Goal: Find contact information: Find contact information

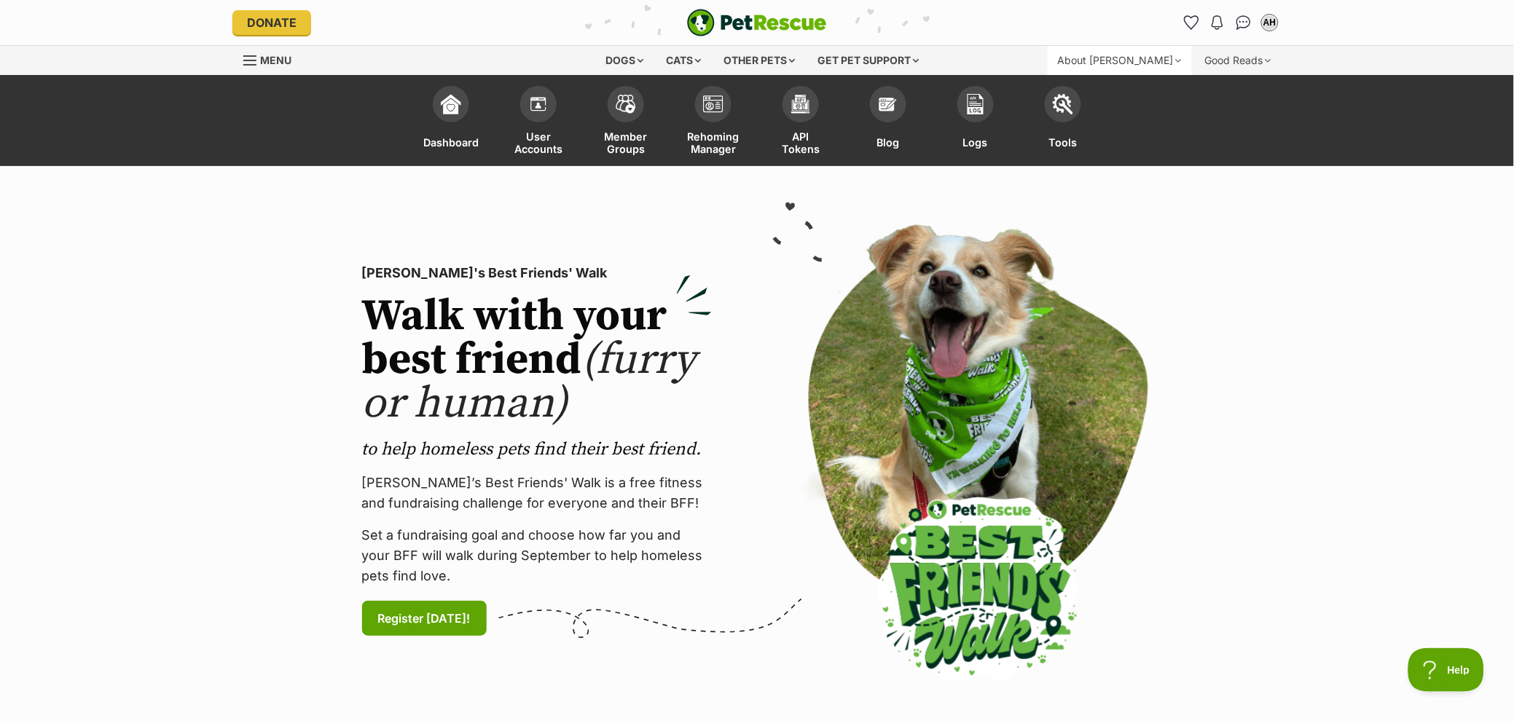
click at [1158, 65] on div "About [PERSON_NAME]" at bounding box center [1120, 60] width 144 height 29
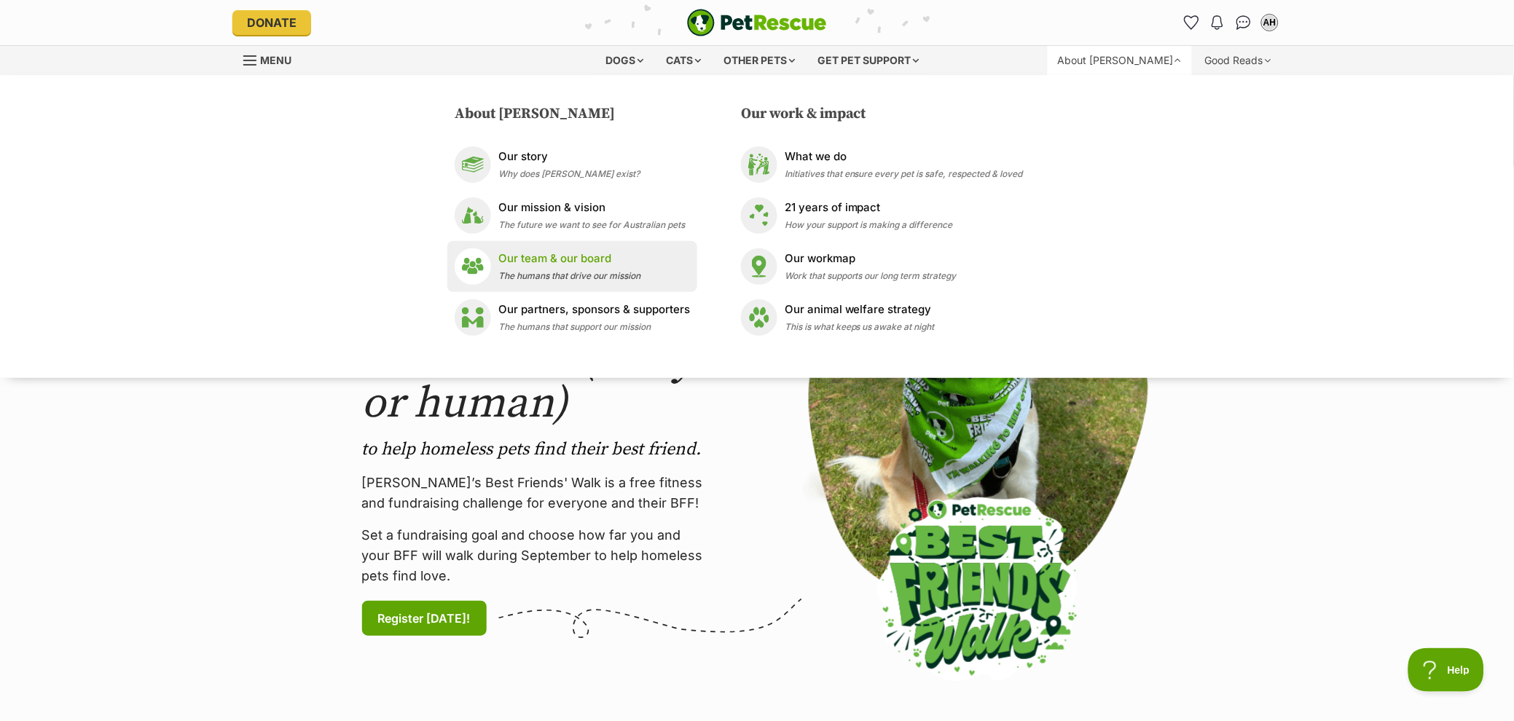
click at [575, 251] on p "Our team & our board" at bounding box center [569, 259] width 142 height 17
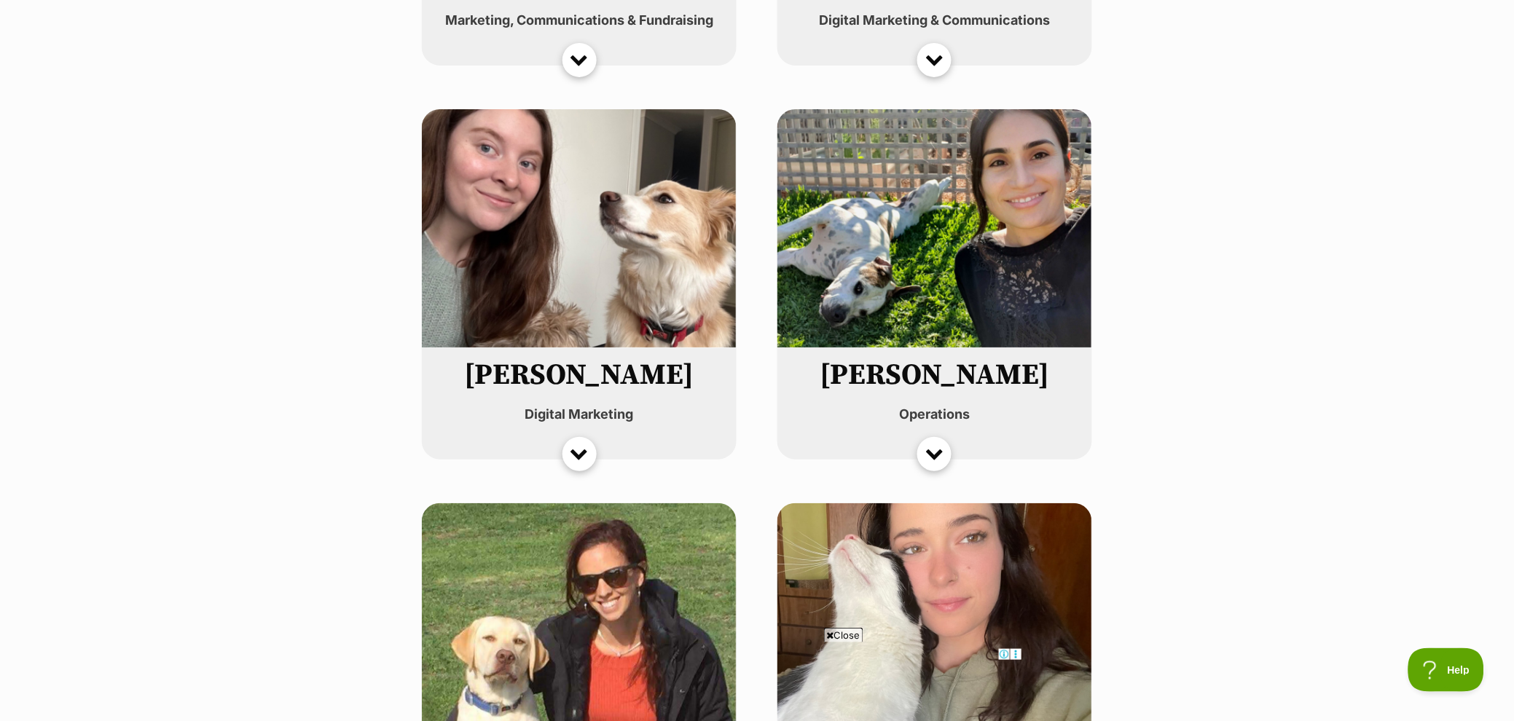
scroll to position [3581, 0]
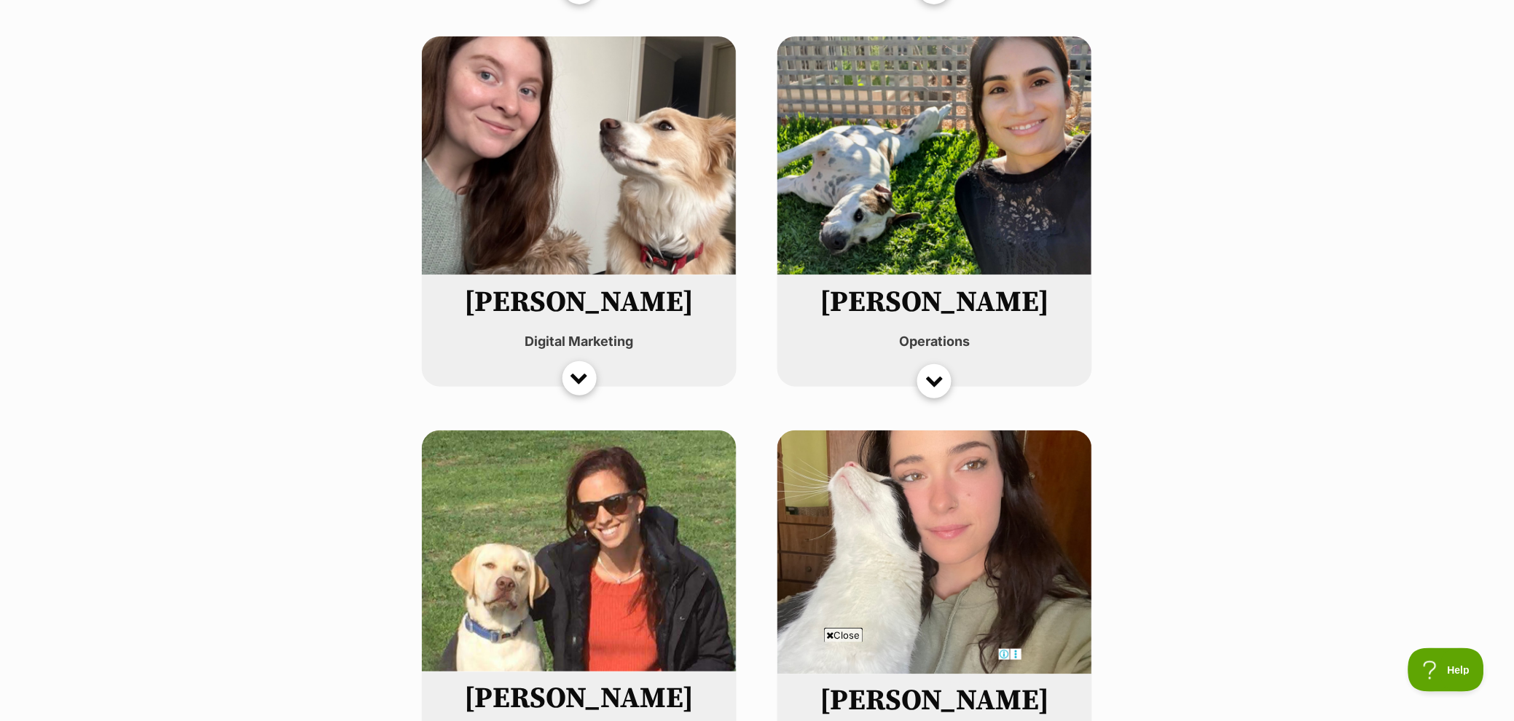
click at [581, 371] on div at bounding box center [579, 378] width 18 height 18
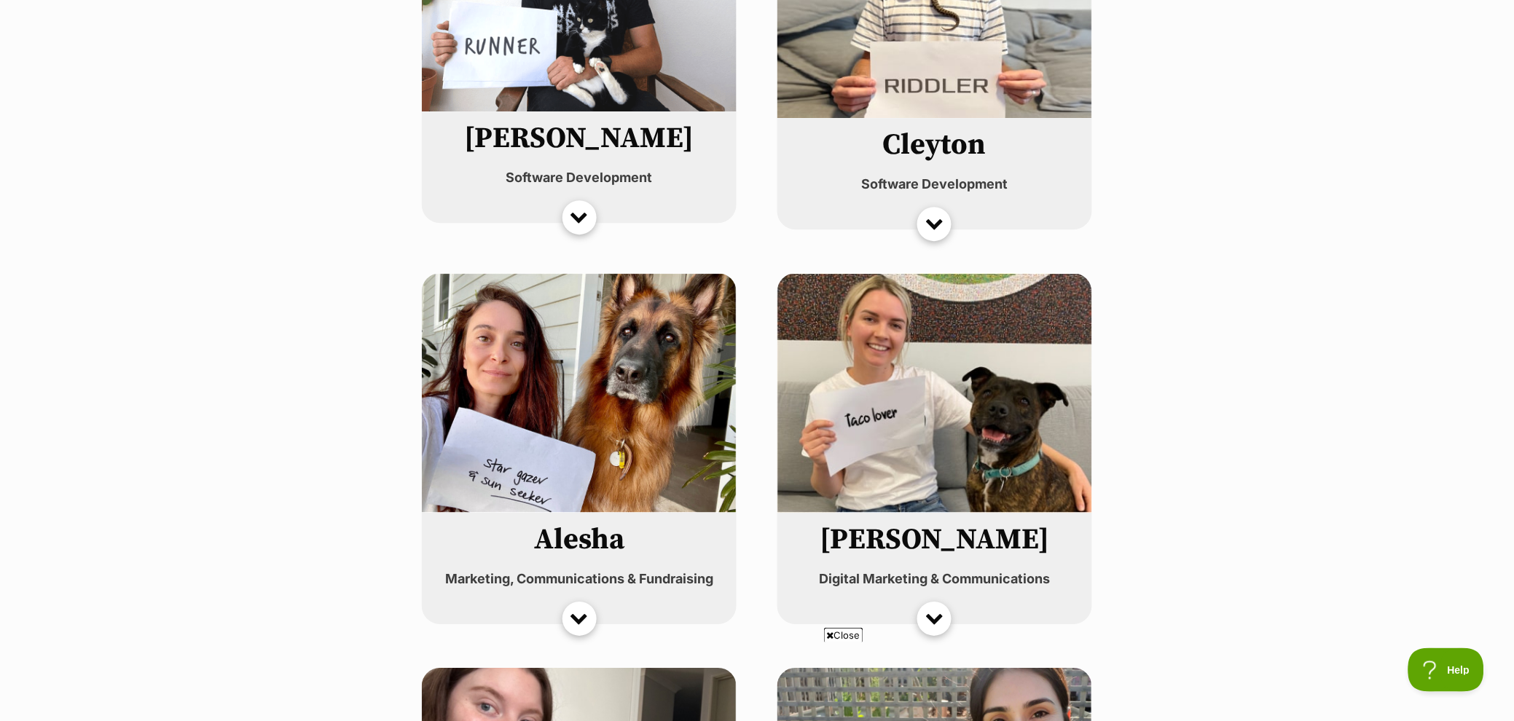
scroll to position [2974, 0]
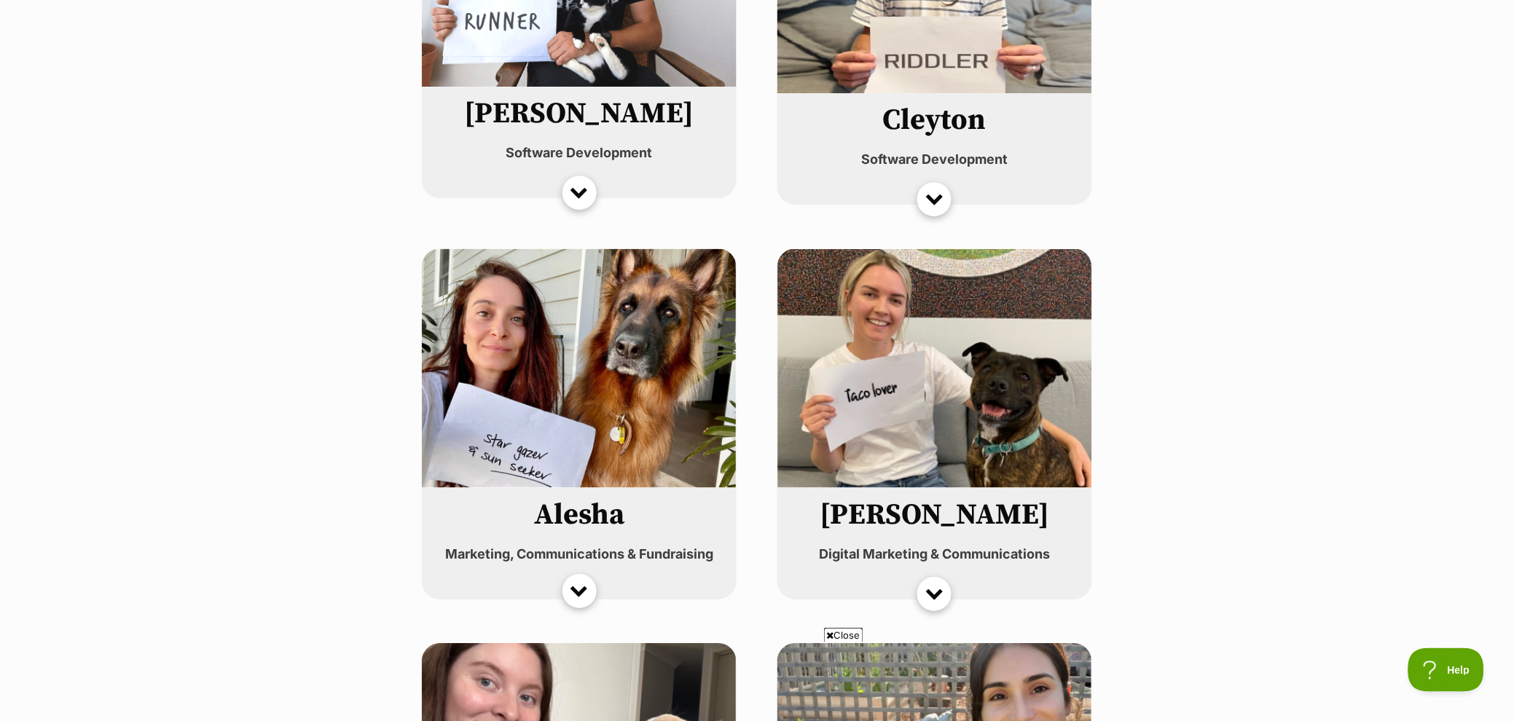
click at [588, 584] on div at bounding box center [579, 590] width 18 height 18
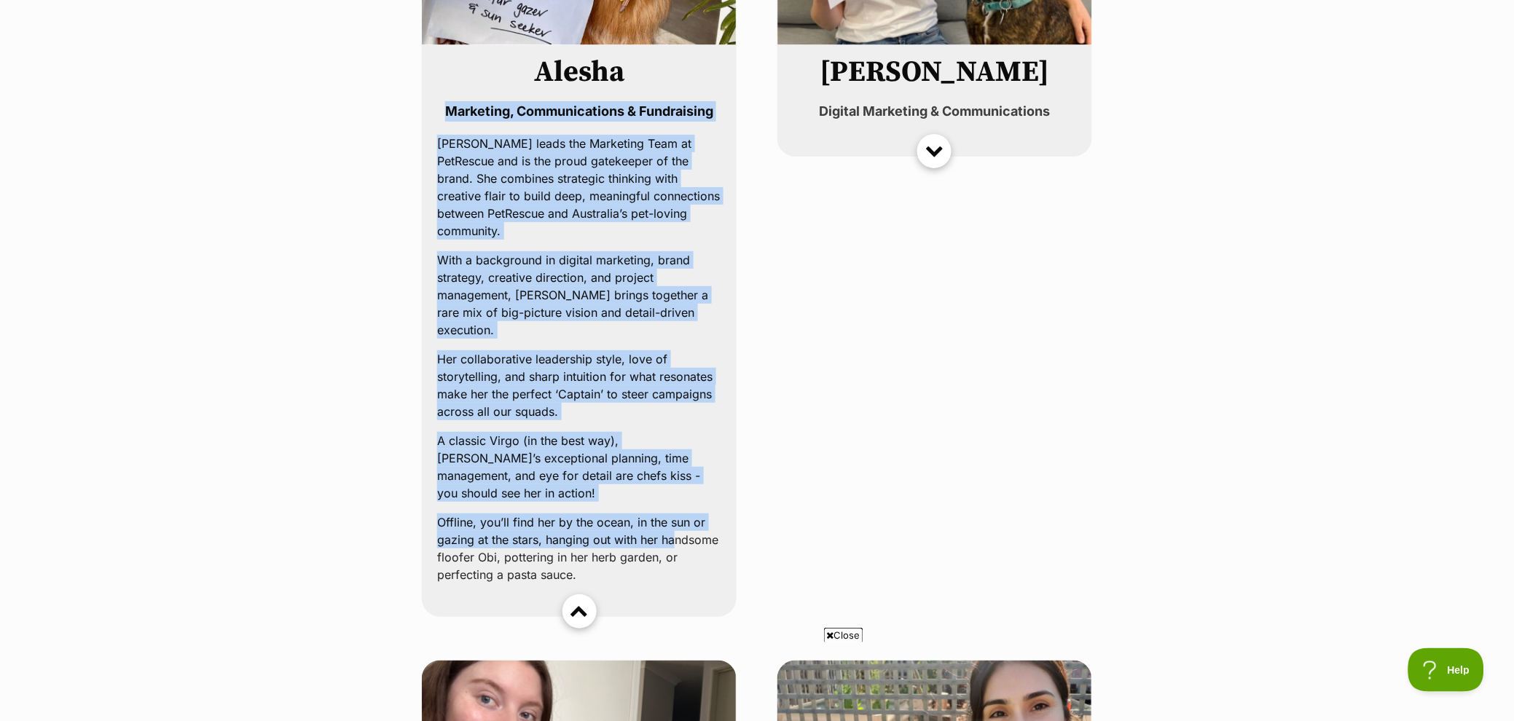
scroll to position [3565, 0]
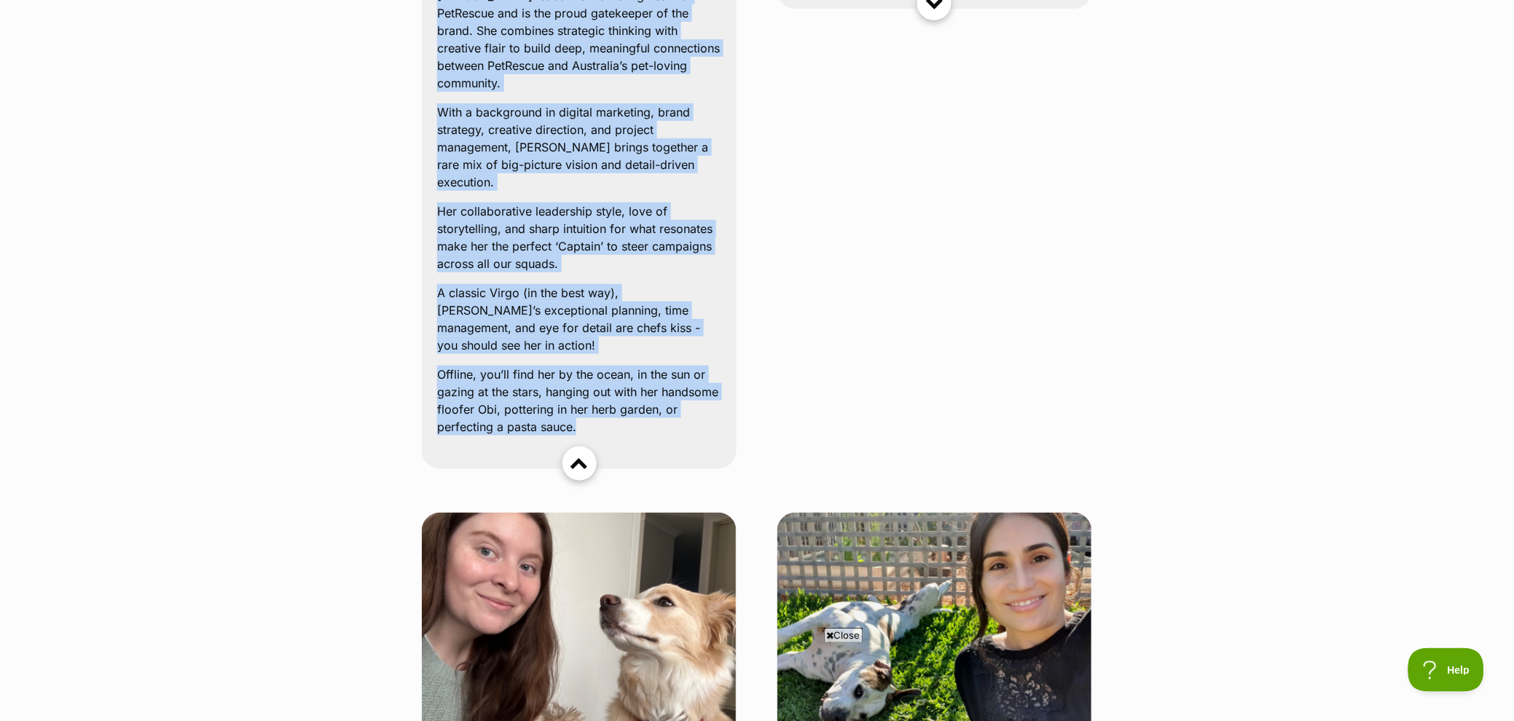
drag, startPoint x: 447, startPoint y: 304, endPoint x: 689, endPoint y: 402, distance: 261.1
click at [689, 402] on div "Alesha Marketing, Communications & Fundraising Alesha leads the Marketing Team …" at bounding box center [579, 183] width 315 height 572
copy div "Marketing, Communications & Fundraising Alesha leads the Marketing Team at PetR…"
click at [982, 284] on div "Emily Digital Marketing & Communications Em is part of the marcomms team at Pet…" at bounding box center [934, 64] width 315 height 812
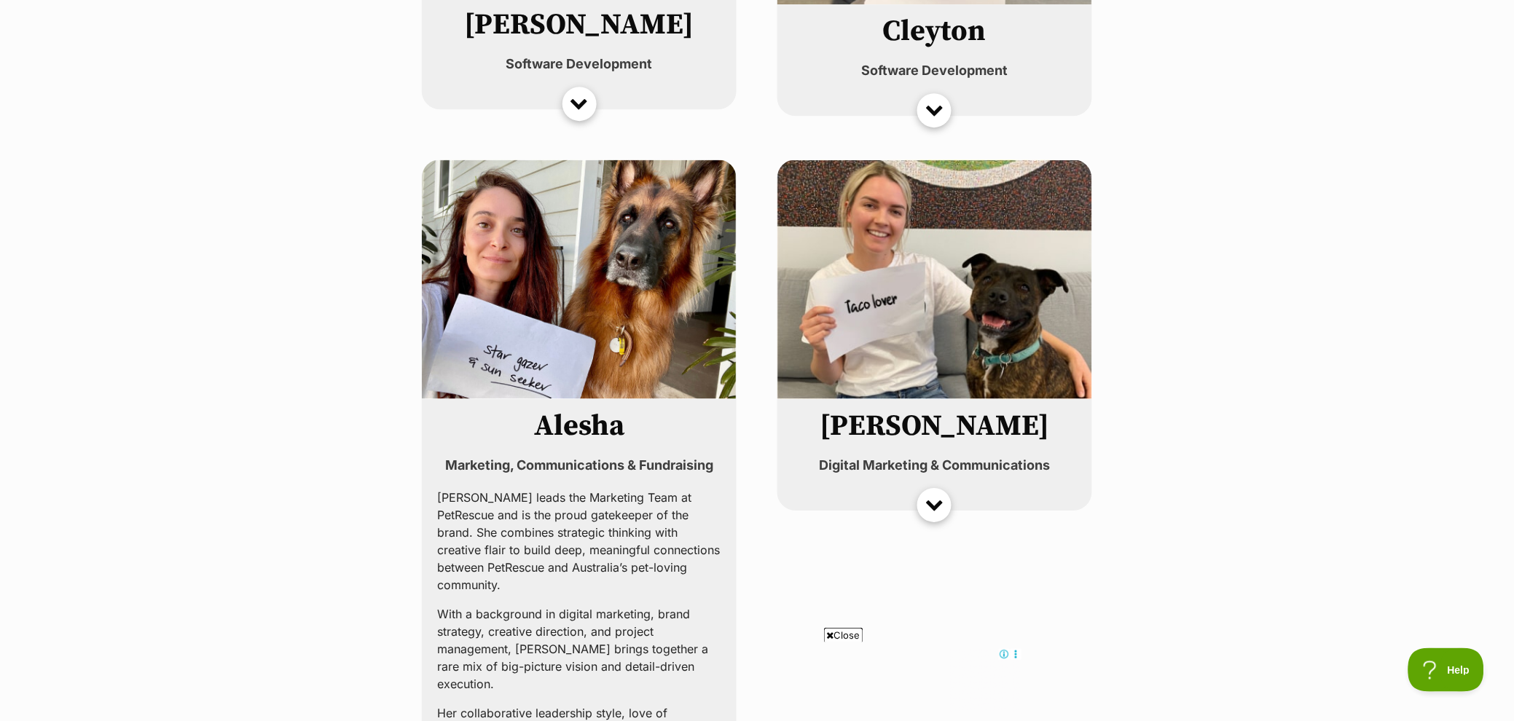
scroll to position [2996, 0]
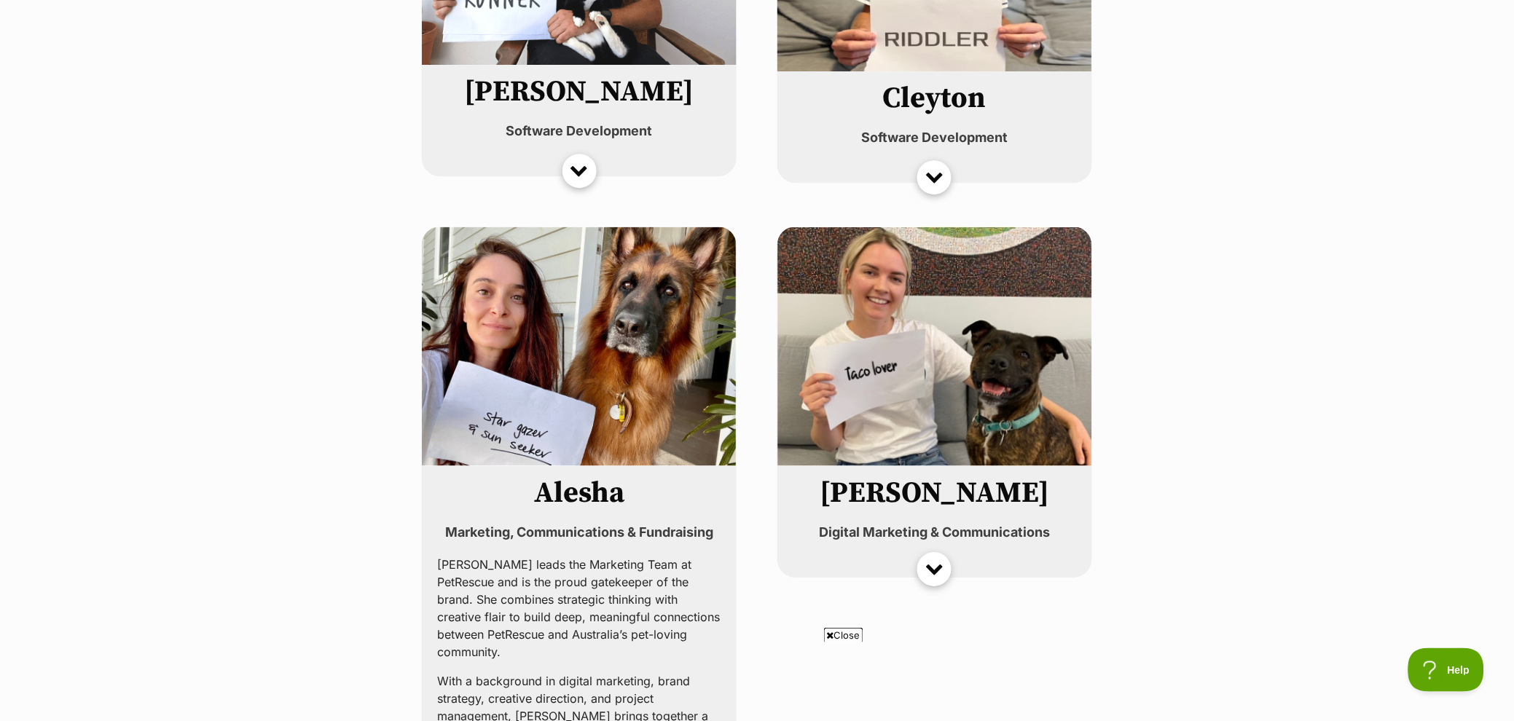
click at [927, 559] on div at bounding box center [934, 569] width 34 height 34
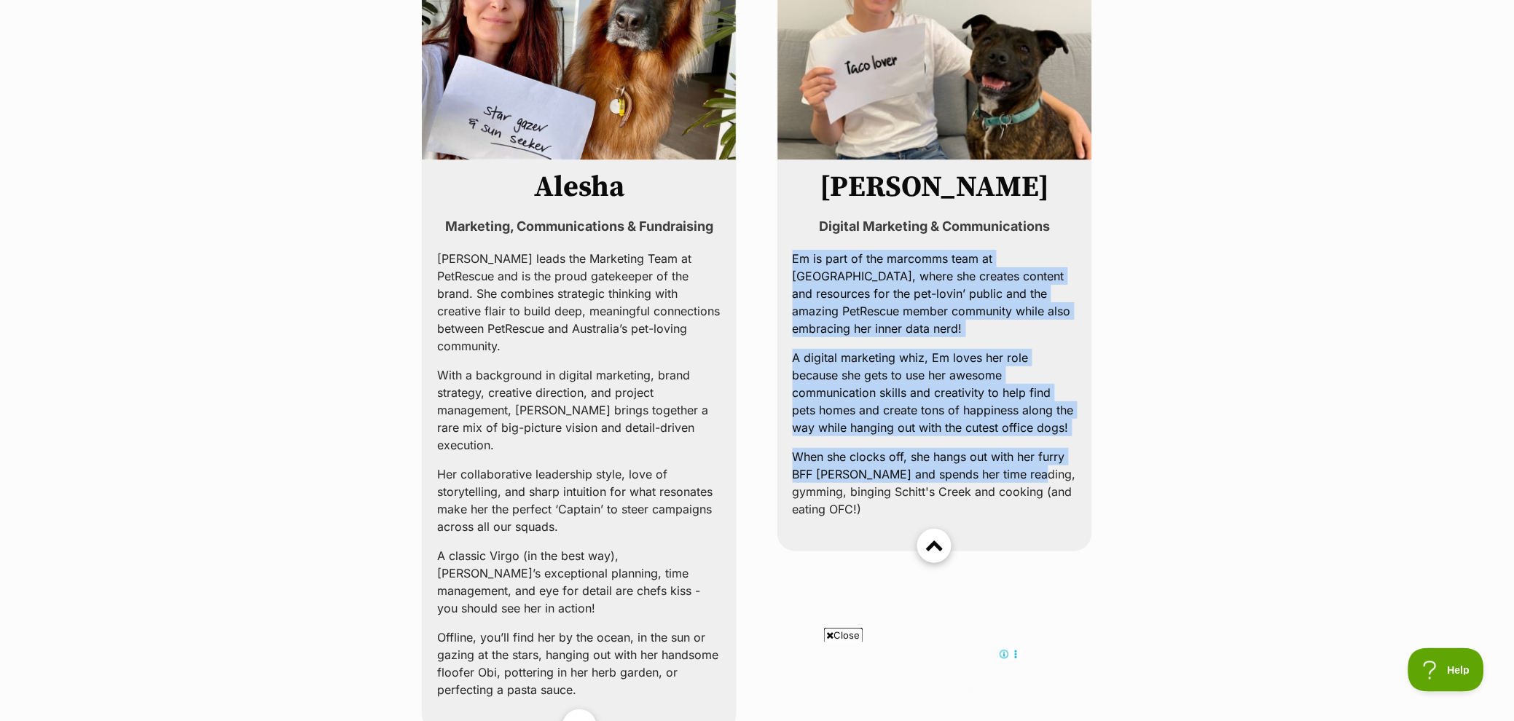
scroll to position [3356, 0]
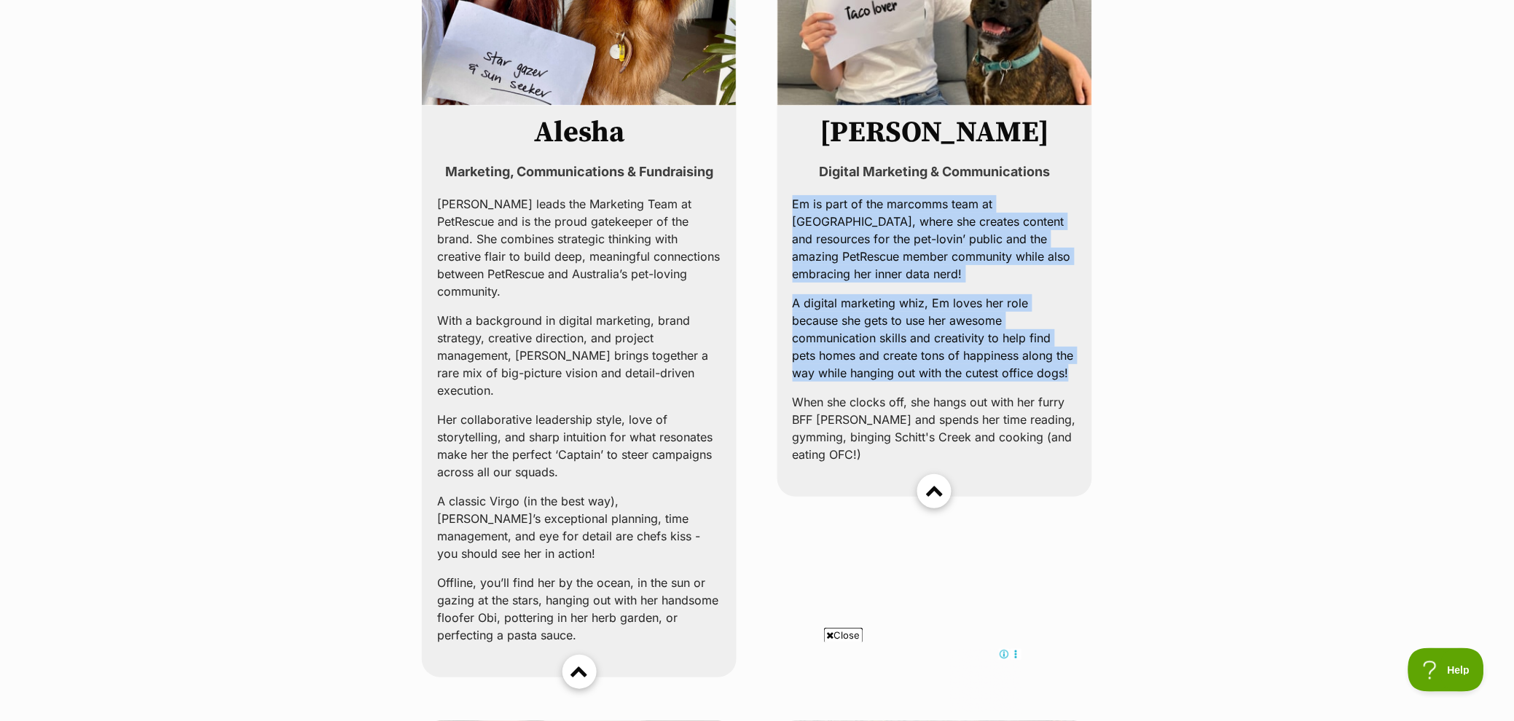
drag, startPoint x: 788, startPoint y: 405, endPoint x: 1051, endPoint y: 372, distance: 265.0
click at [1051, 372] on div "Emily Digital Marketing & Communications Em is part of the marcomms team at Pet…" at bounding box center [934, 301] width 315 height 391
copy div "Em is part of the marcomms team at PetRescue, where she creates content and res…"
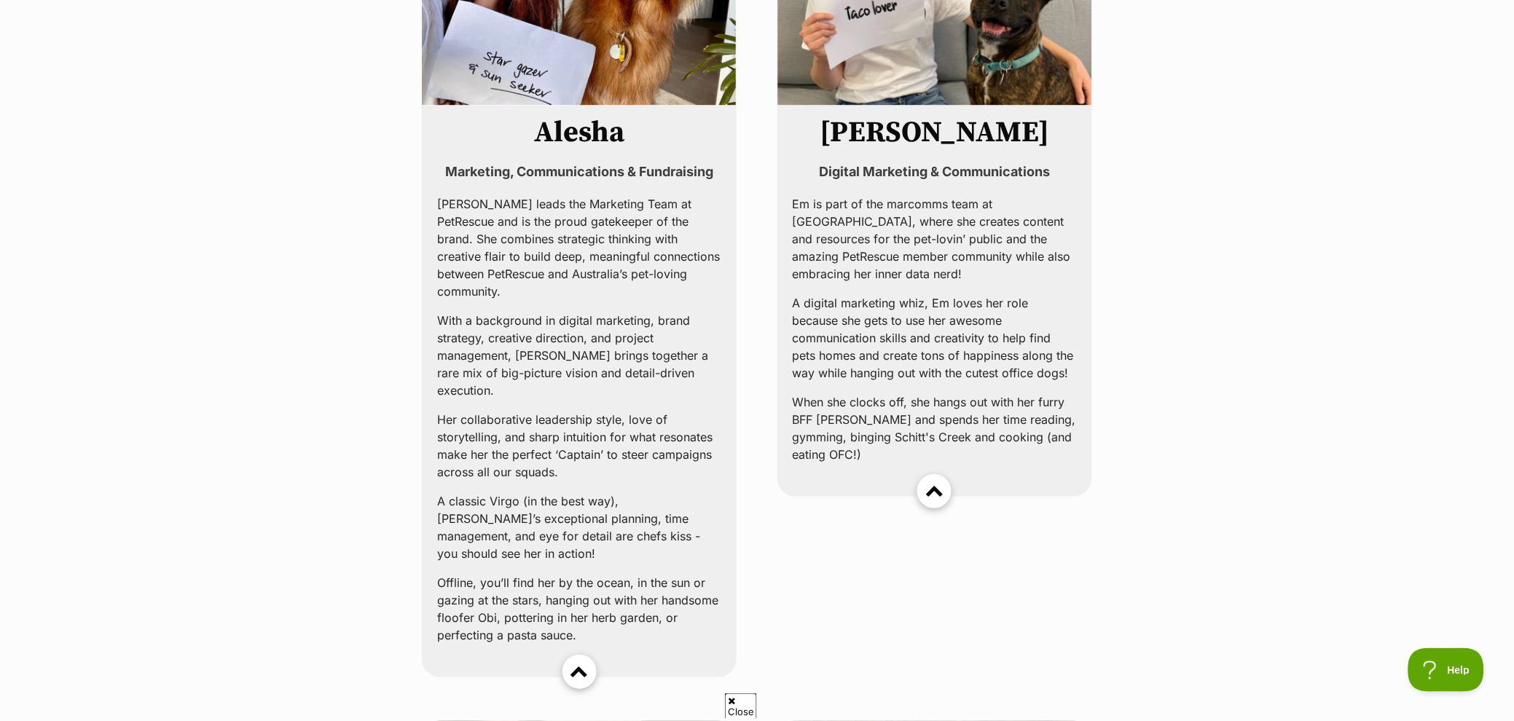
click at [356, 339] on main "Meet the PetRescue team We’ve created an environment where the best talent in a…" at bounding box center [757, 258] width 1514 height 6897
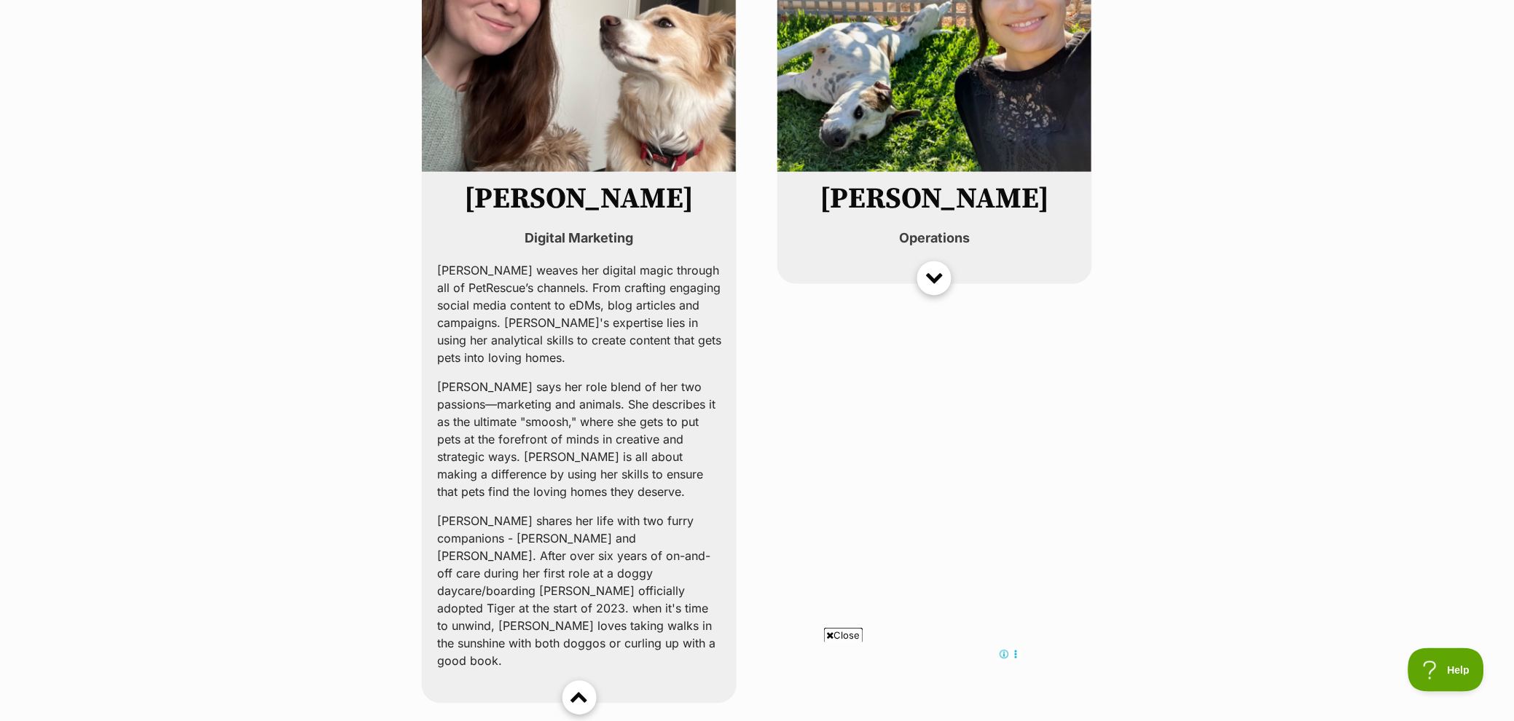
scroll to position [0, 0]
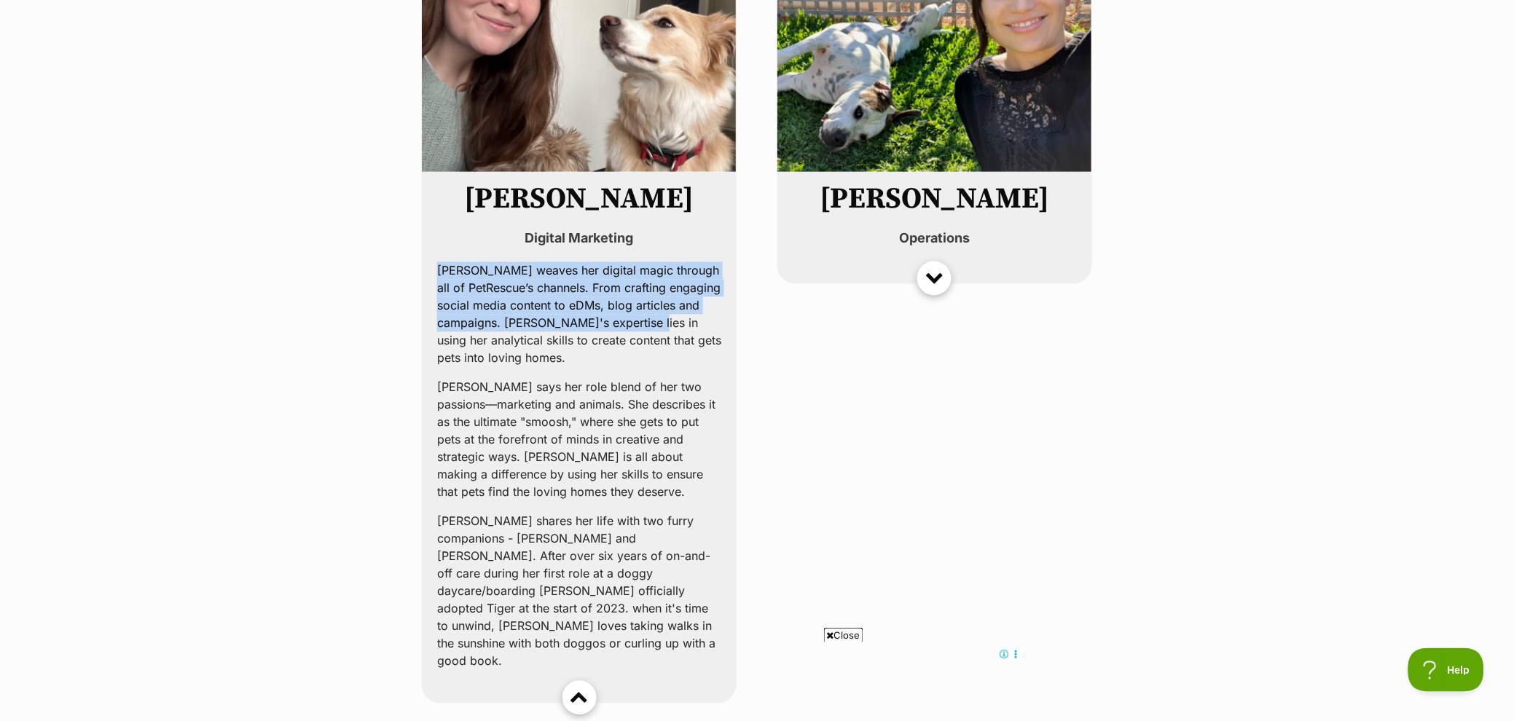
drag, startPoint x: 435, startPoint y: 236, endPoint x: 688, endPoint y: 294, distance: 260.0
click at [688, 294] on div "Laura weaves her digital magic through all of PetRescue’s channels. From crafti…" at bounding box center [579, 466] width 293 height 408
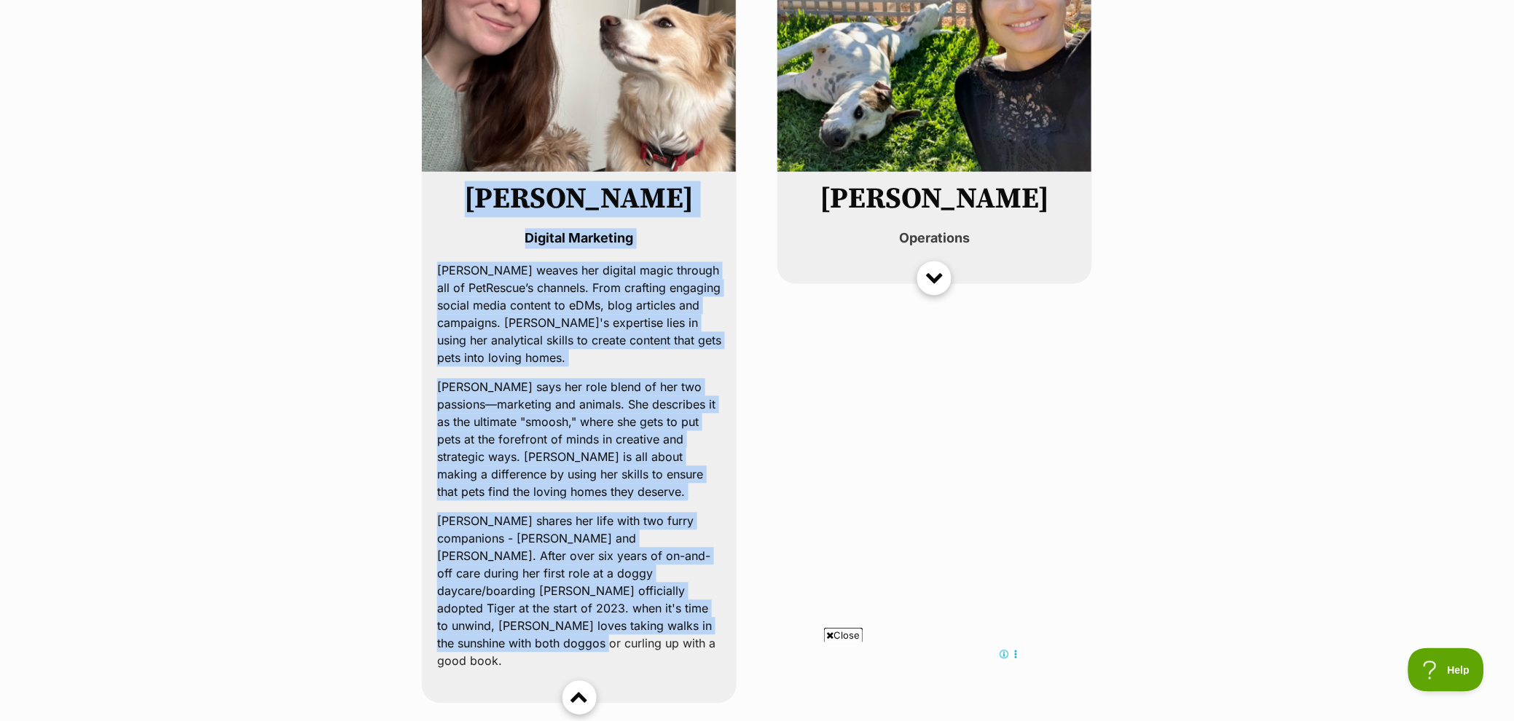
drag, startPoint x: 512, startPoint y: 152, endPoint x: 726, endPoint y: 586, distance: 483.5
click at [726, 586] on div "Laura Digital Marketing Laura weaves her digital magic through all of PetRescue…" at bounding box center [579, 438] width 315 height 531
copy div "Laura Digital Marketing Laura weaves her digital magic through all of PetRescue…"
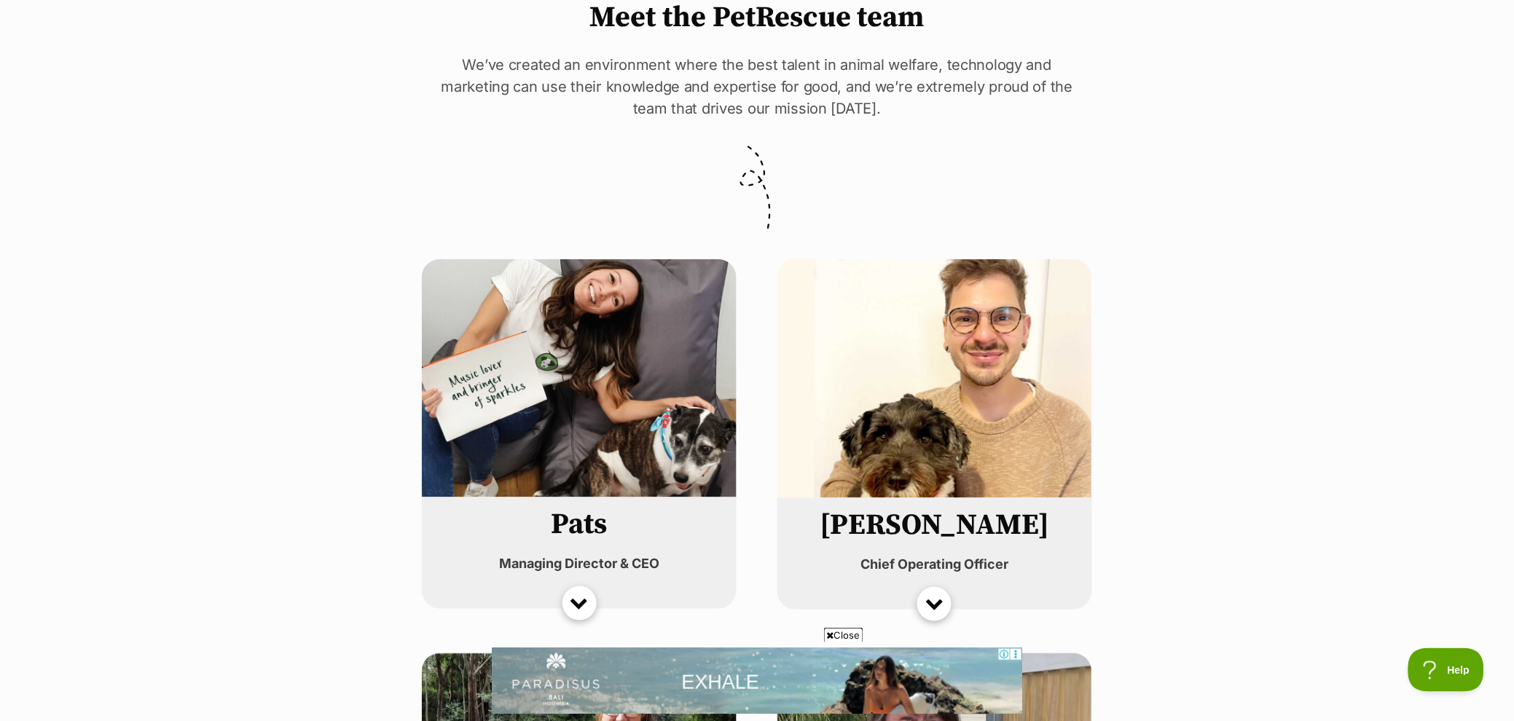
scroll to position [188, 0]
click at [936, 591] on div at bounding box center [934, 600] width 18 height 18
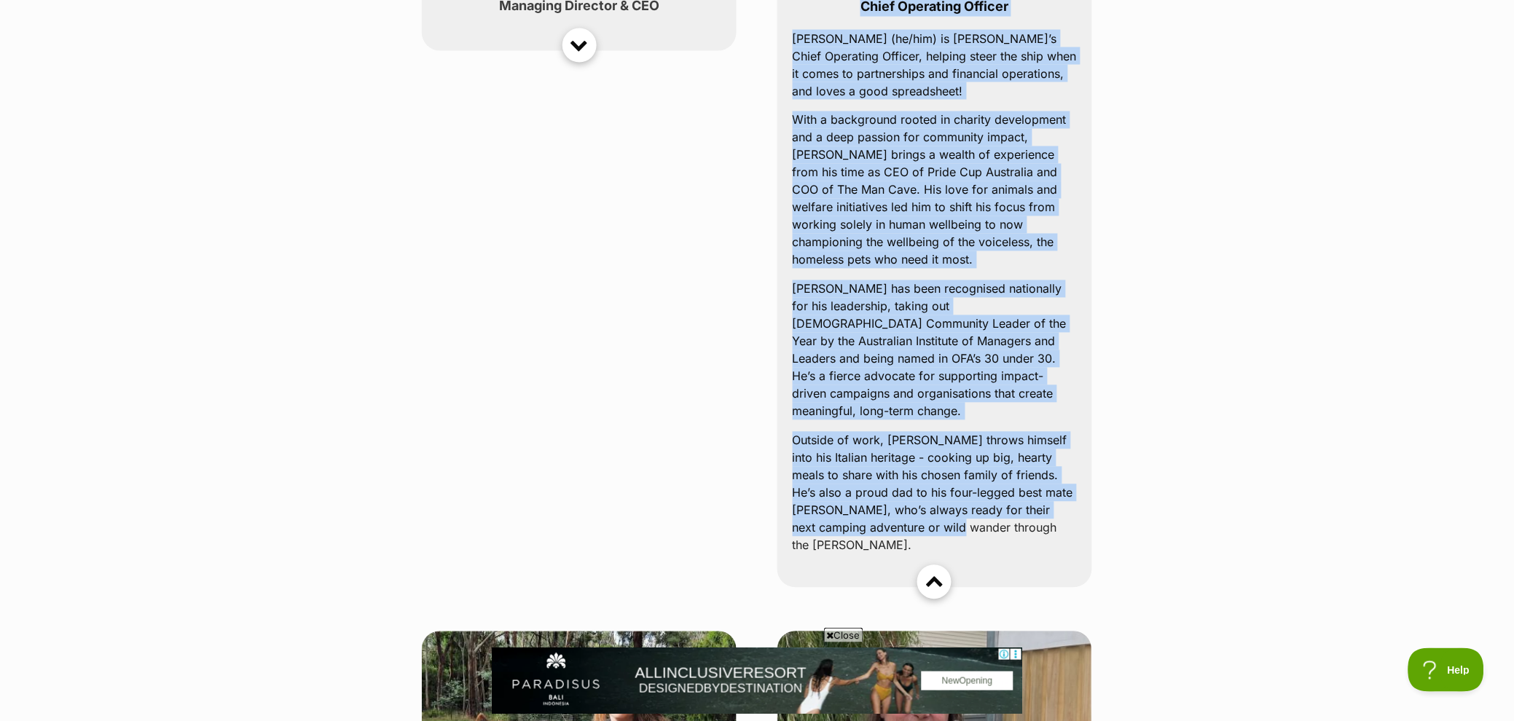
scroll to position [788, 0]
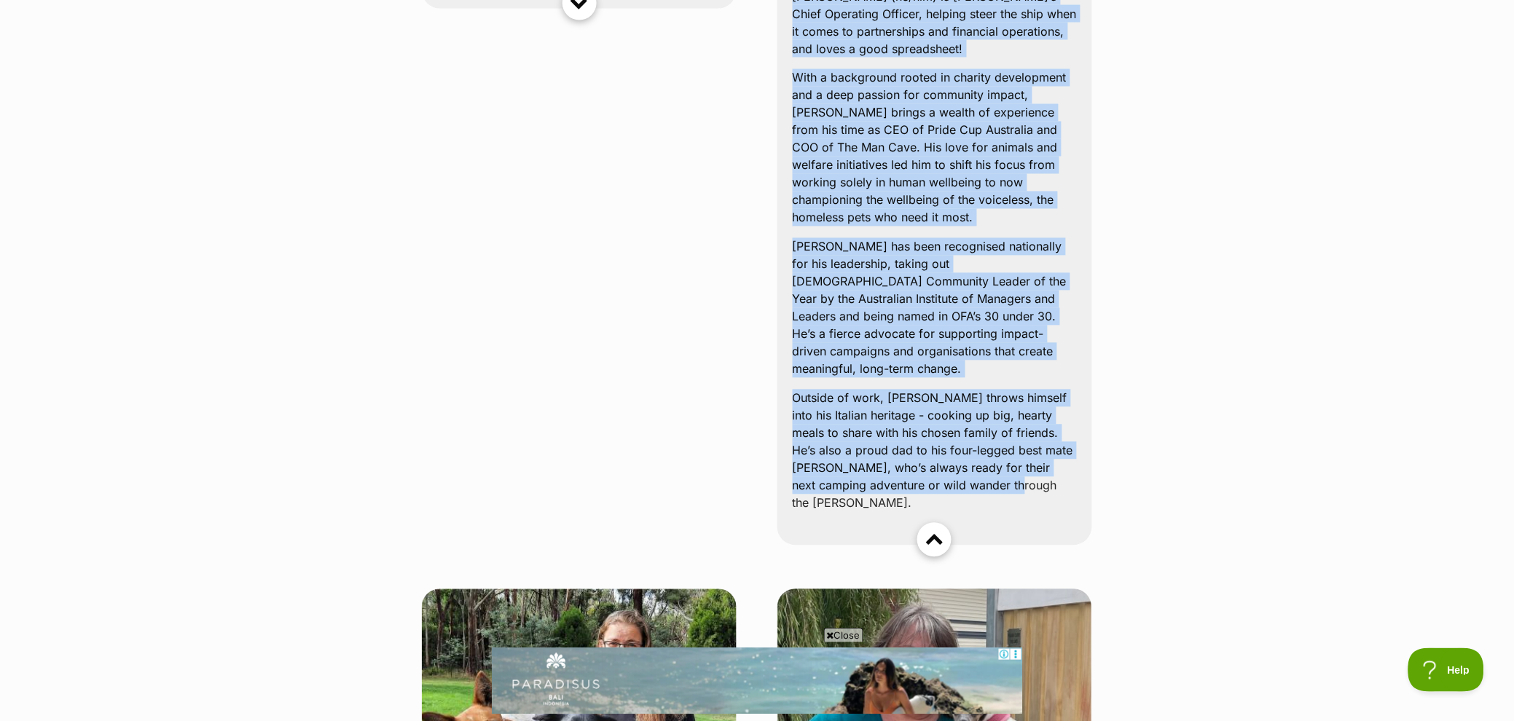
drag, startPoint x: 844, startPoint y: 65, endPoint x: 1047, endPoint y: 457, distance: 441.5
click at [1047, 457] on div "James Chief Operating Officer James Lolicato (he/him) is PetRescue’s Chief Oper…" at bounding box center [934, 222] width 315 height 648
copy div "James Chief Operating Officer James Lolicato (he/him) is PetRescue’s Chief Oper…"
